Goal: Information Seeking & Learning: Learn about a topic

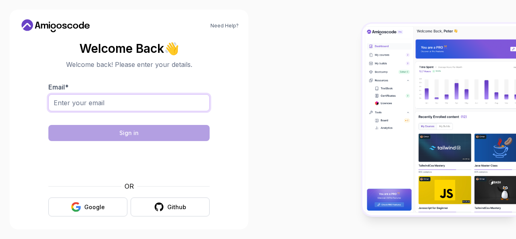
click at [127, 101] on input "Email *" at bounding box center [128, 102] width 161 height 17
type input "[PERSON_NAME][EMAIL_ADDRESS][DOMAIN_NAME]"
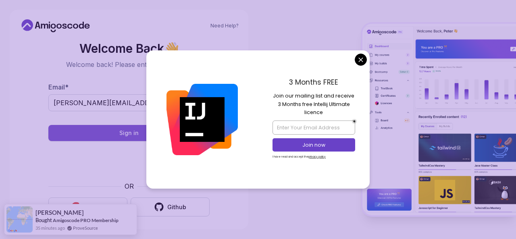
click at [160, 135] on div at bounding box center [202, 119] width 112 height 138
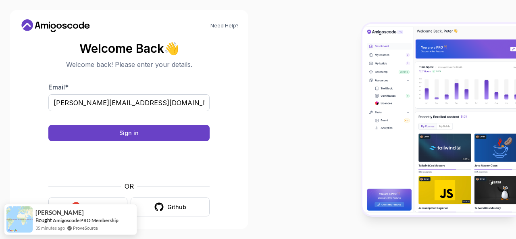
click at [364, 60] on body "Need Help? Welcome Back 👋 Welcome back! Please enter your details. Email * [PER…" at bounding box center [258, 119] width 516 height 239
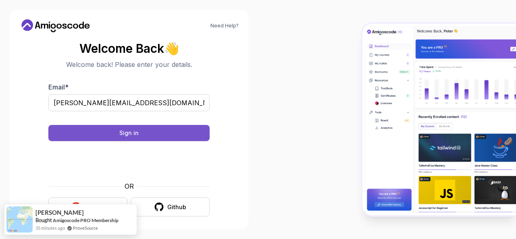
click at [166, 127] on button "Sign in" at bounding box center [128, 133] width 161 height 16
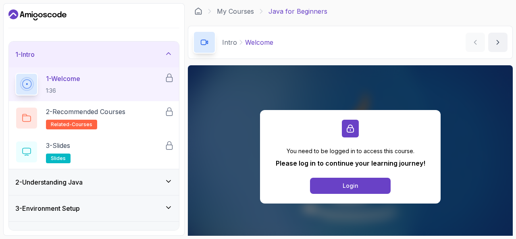
click at [272, 37] on p "Welcome" at bounding box center [259, 42] width 28 height 10
click at [497, 42] on icon "next content" at bounding box center [498, 42] width 8 height 8
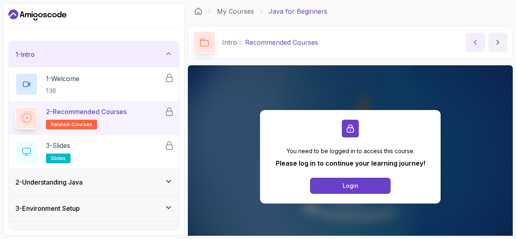
click at [466, 49] on button "previous content" at bounding box center [475, 42] width 19 height 19
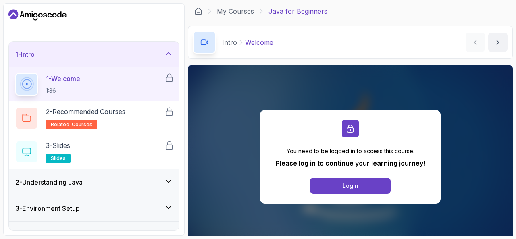
click at [65, 84] on h2 "1 - Welcome 1:36" at bounding box center [63, 84] width 34 height 21
click at [379, 185] on button "Login" at bounding box center [350, 186] width 81 height 16
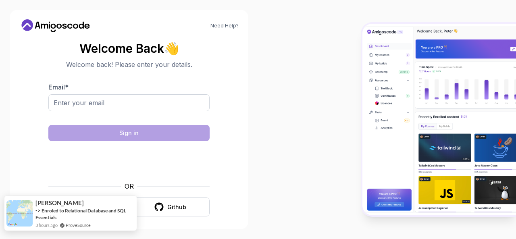
click at [79, 206] on div "[PERSON_NAME]" at bounding box center [84, 202] width 99 height 8
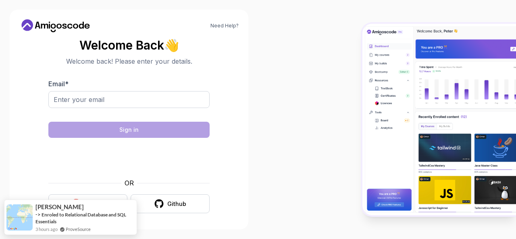
scroll to position [4, 0]
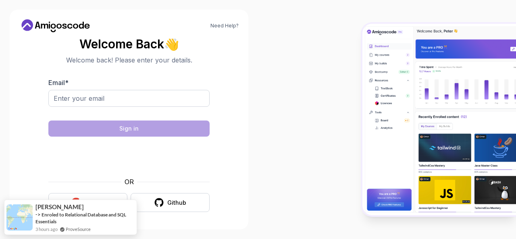
click at [319, 182] on div at bounding box center [387, 119] width 258 height 239
click at [80, 194] on button "Google" at bounding box center [87, 202] width 79 height 19
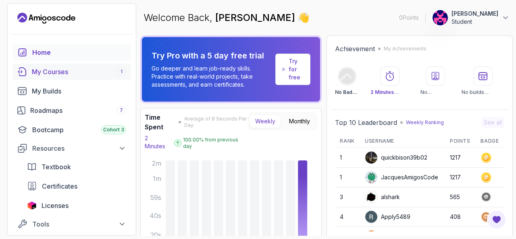
click at [77, 72] on div "My Courses 1" at bounding box center [79, 72] width 94 height 10
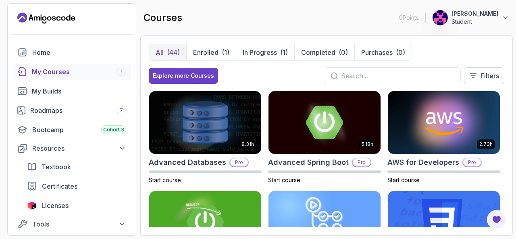
click at [357, 75] on input "text" at bounding box center [397, 76] width 113 height 10
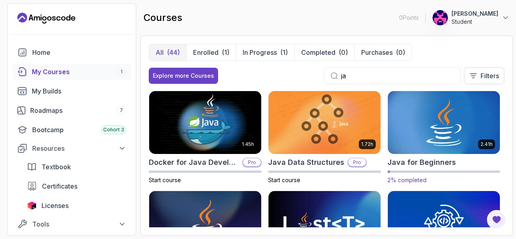
type input "ja"
click at [427, 133] on img at bounding box center [444, 123] width 118 height 66
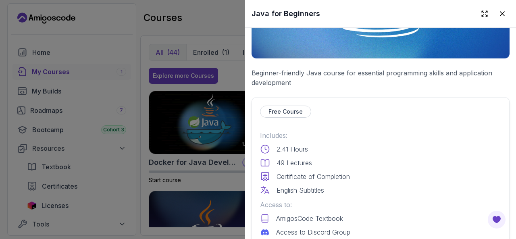
scroll to position [242, 0]
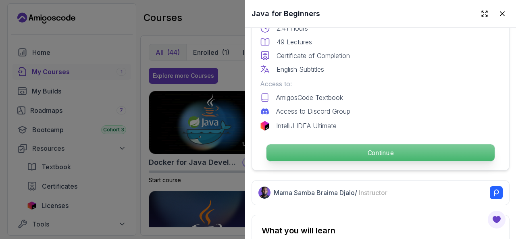
click at [406, 144] on p "Continue" at bounding box center [381, 152] width 228 height 17
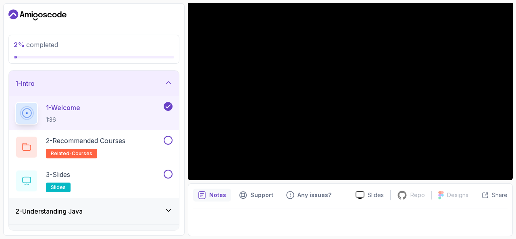
scroll to position [34, 0]
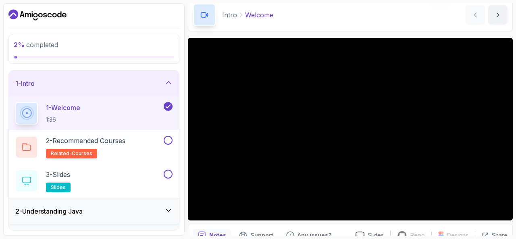
click at [285, 31] on div "Intro Welcome Welcome by nelson" at bounding box center [350, 14] width 325 height 33
